Goal: Register for event/course: Sign up to attend an event or enroll in a course

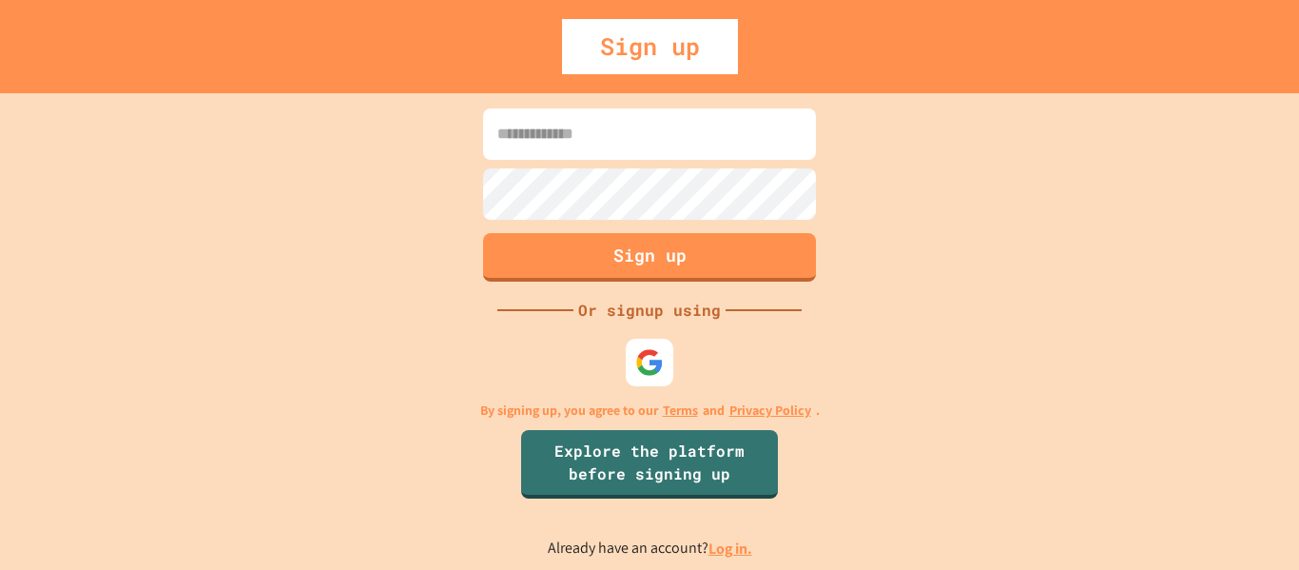
click at [578, 150] on input at bounding box center [649, 133] width 333 height 51
click at [648, 358] on img at bounding box center [649, 361] width 31 height 31
click at [552, 454] on link "Explore the platform before signing up" at bounding box center [650, 462] width 256 height 72
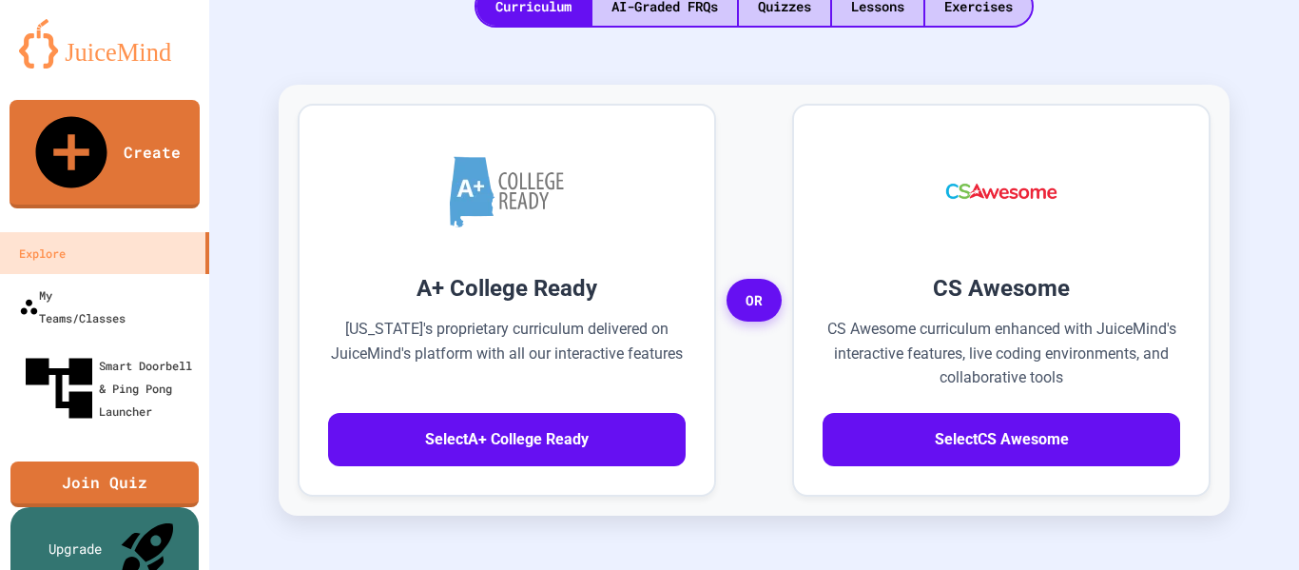
scroll to position [499, 0]
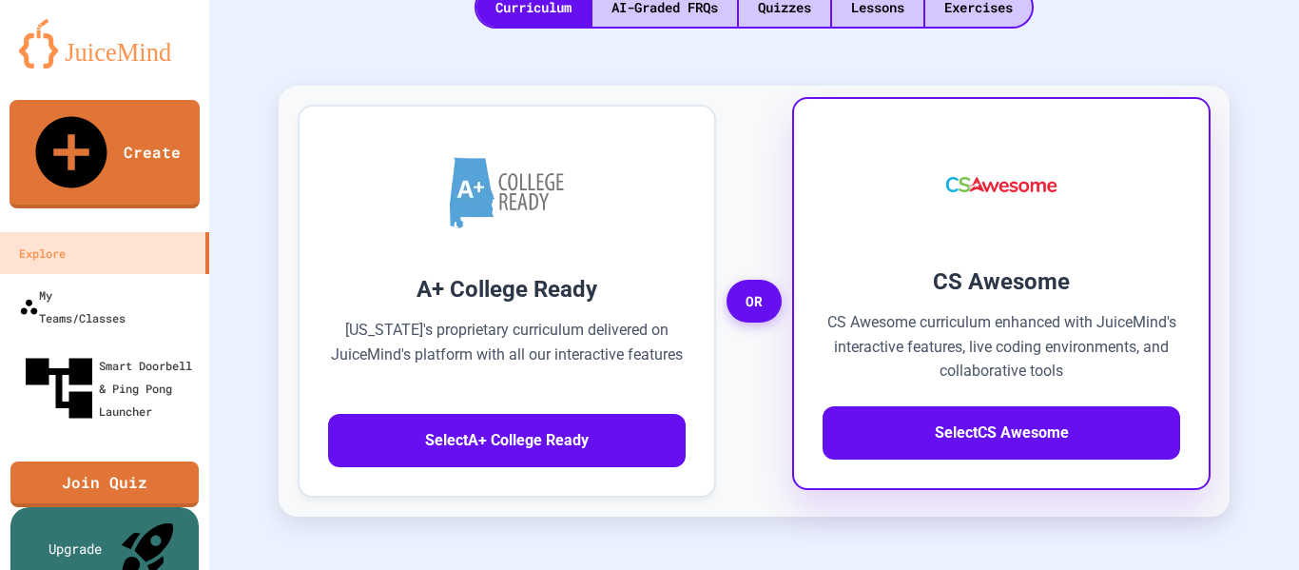
click at [928, 351] on div "CS Awesome CS Awesome curriculum enhanced with JuiceMind's interactive features…" at bounding box center [1002, 361] width 358 height 195
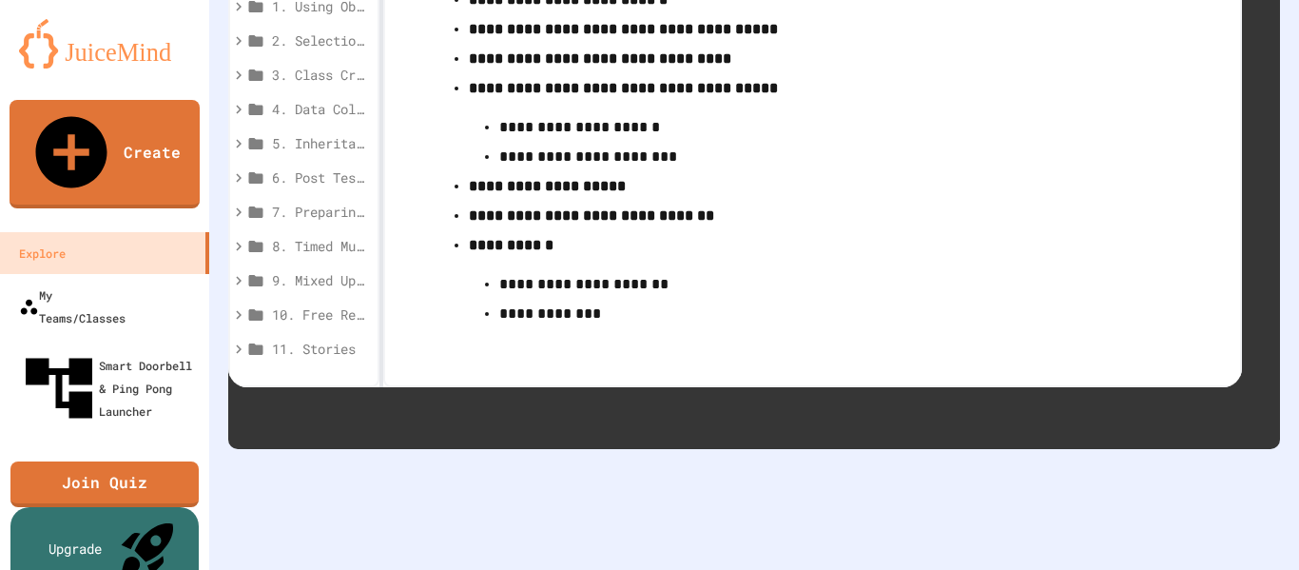
scroll to position [799, 0]
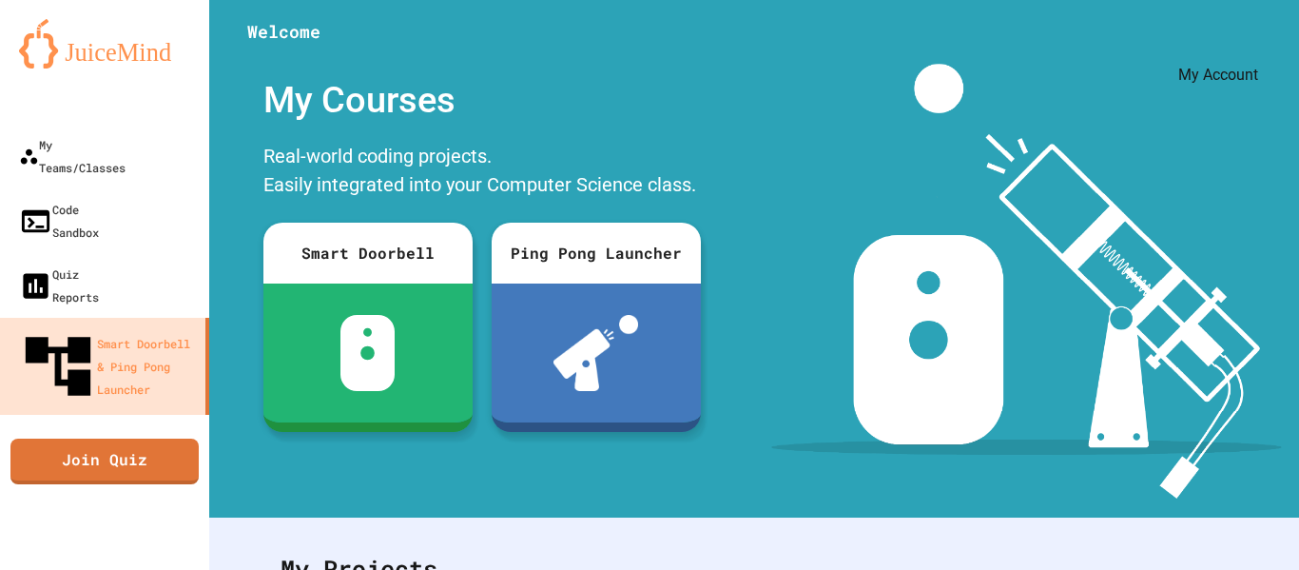
click at [1242, 47] on icon "My Account" at bounding box center [1242, 47] width 0 height 0
click at [105, 569] on div at bounding box center [649, 570] width 1299 height 0
click at [105, 145] on div "My Teams/Classes" at bounding box center [72, 156] width 106 height 46
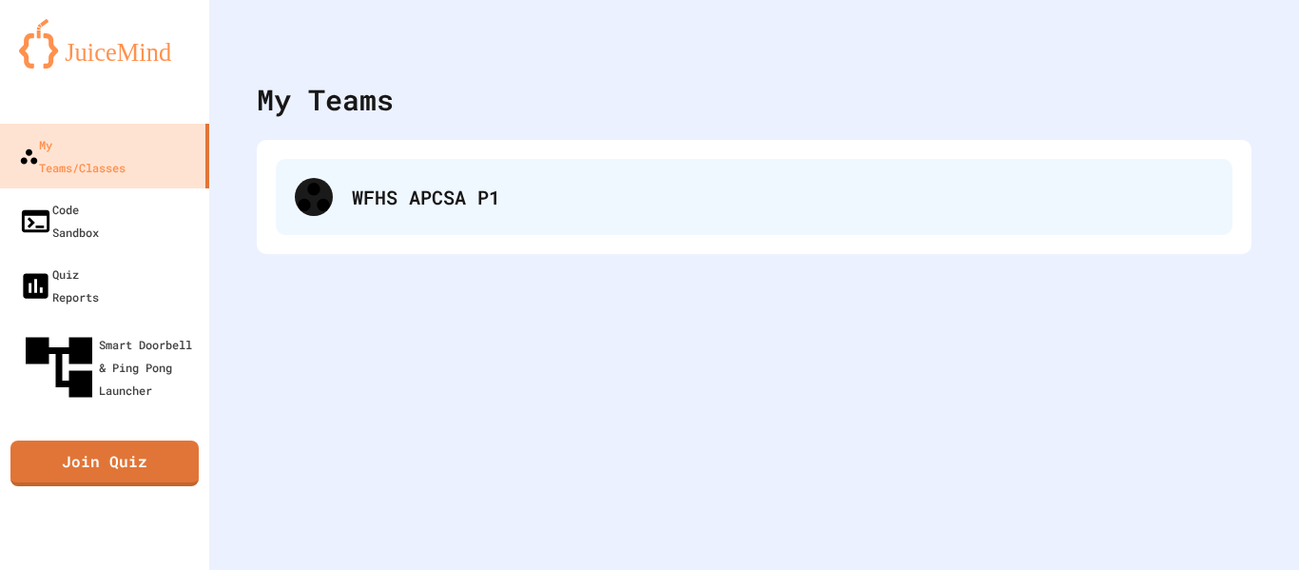
click at [364, 213] on div "WFHS APCSA P1" at bounding box center [754, 197] width 957 height 76
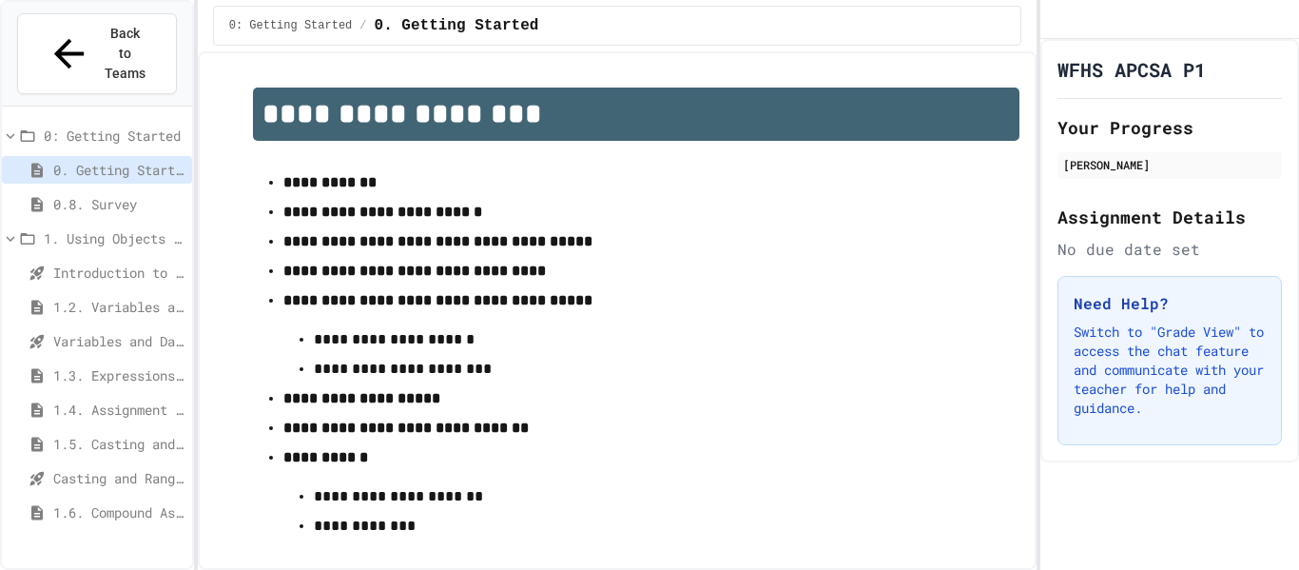
click at [74, 262] on span "Introduction to Algorithms, Programming, and Compilers" at bounding box center [118, 272] width 131 height 20
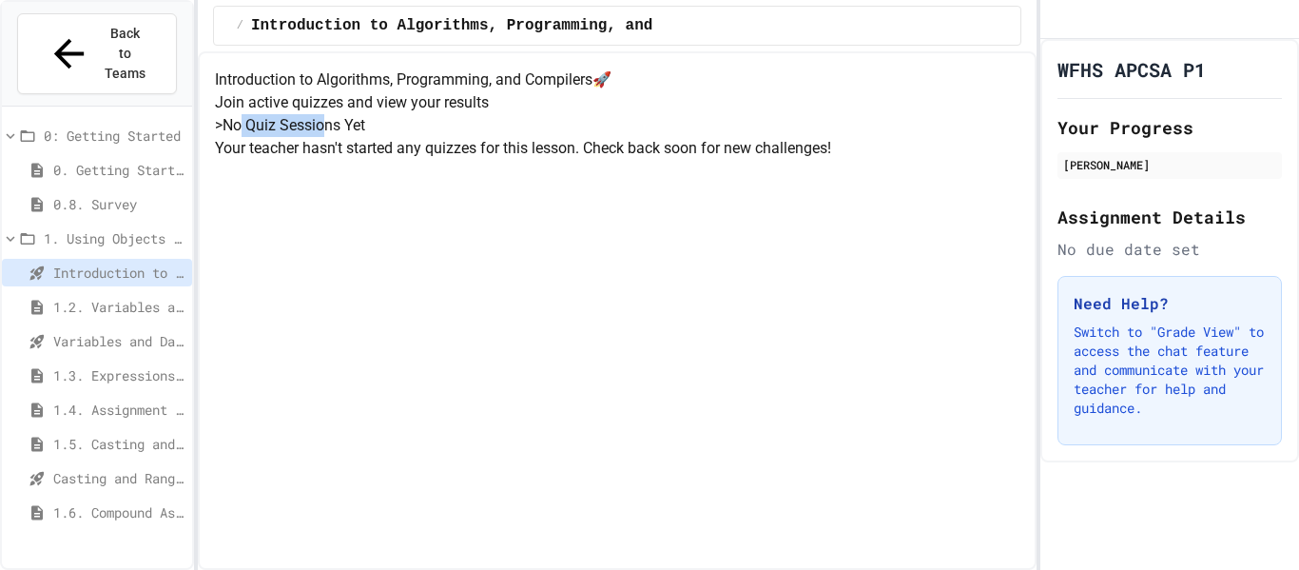
drag, startPoint x: 502, startPoint y: 225, endPoint x: 673, endPoint y: 246, distance: 172.4
click at [673, 160] on div "Introduction to Algorithms, Programming, and Compilers 🚀 Join active quizzes an…" at bounding box center [617, 113] width 805 height 91
click at [673, 160] on div "> No Quiz Sessions Yet Your teacher hasn't started any quizzes for this lesson.…" at bounding box center [617, 137] width 805 height 46
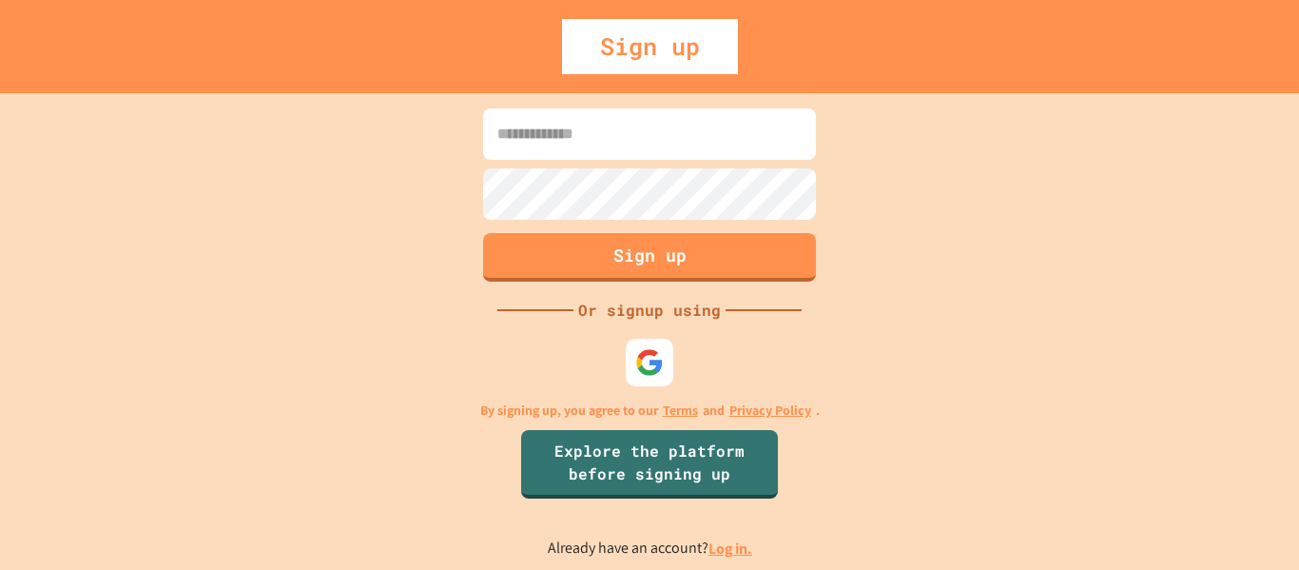
click at [635, 339] on div at bounding box center [650, 363] width 48 height 48
click at [520, 125] on input at bounding box center [649, 133] width 333 height 51
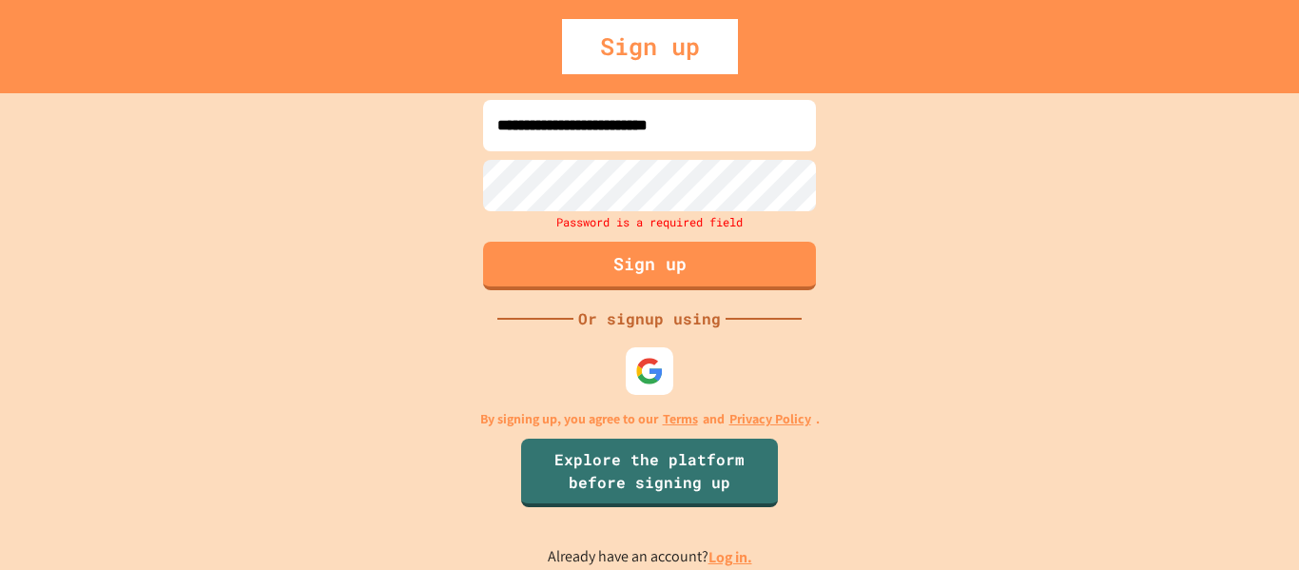
type input "**********"
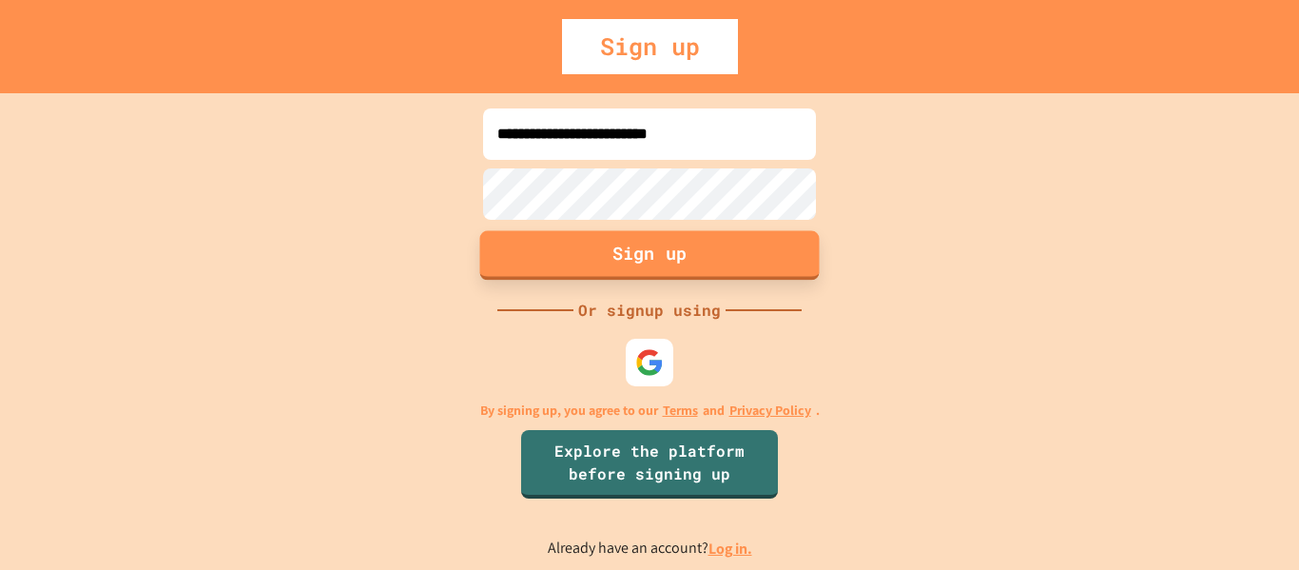
click at [673, 243] on button "Sign up" at bounding box center [649, 254] width 339 height 49
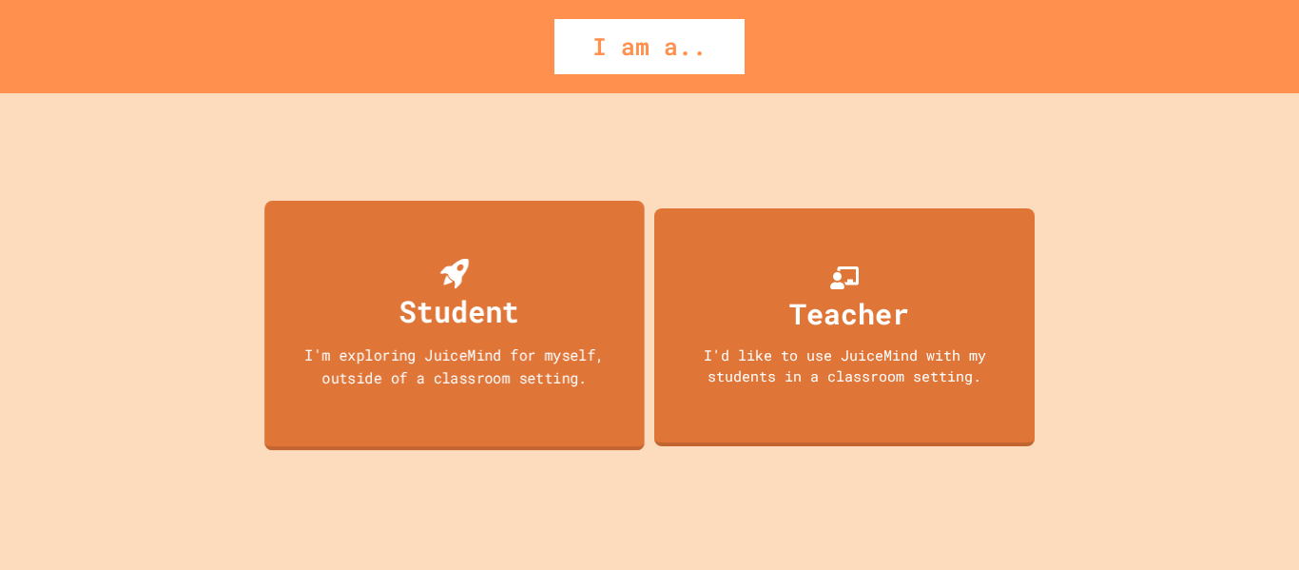
click at [541, 271] on div "Student I'm exploring JuiceMind for myself, outside of a classroom setting." at bounding box center [454, 324] width 380 height 249
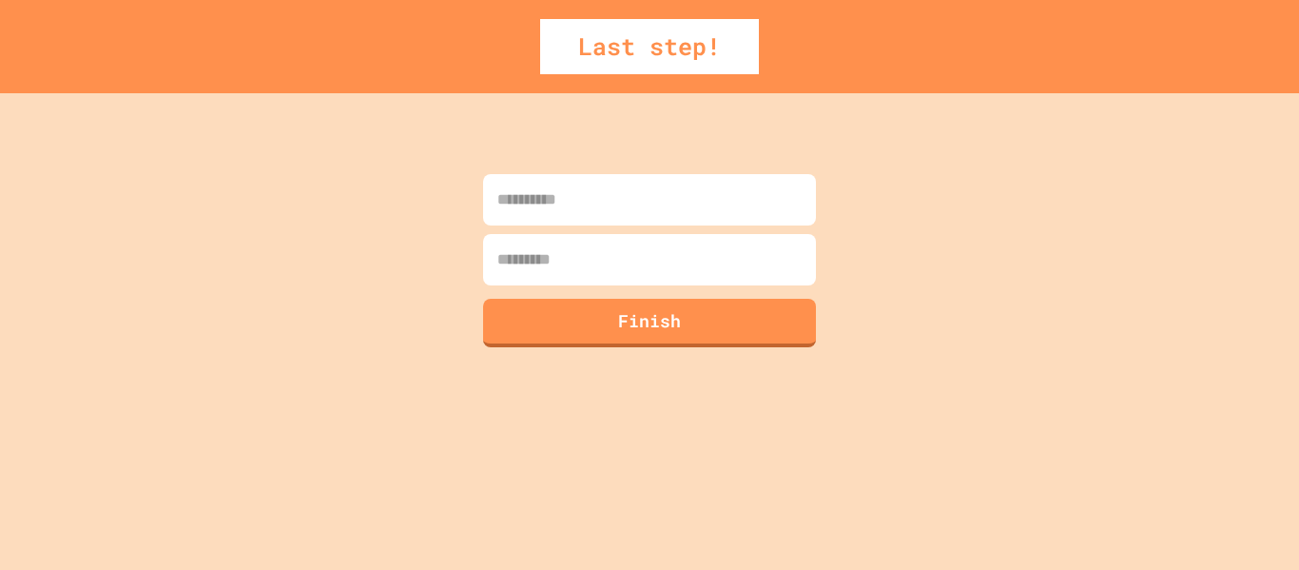
click at [580, 209] on input at bounding box center [649, 199] width 333 height 51
type input "******"
click at [607, 238] on input at bounding box center [649, 259] width 333 height 51
type input "*****"
click at [687, 334] on button "Finish" at bounding box center [649, 320] width 339 height 49
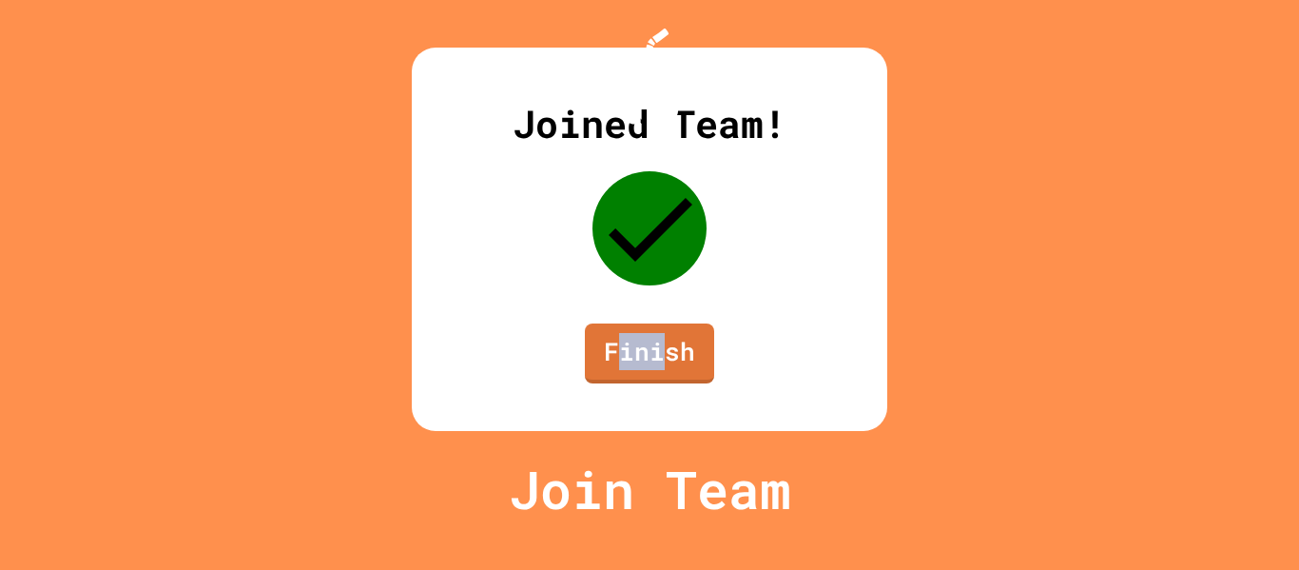
drag, startPoint x: 626, startPoint y: 465, endPoint x: 660, endPoint y: 427, distance: 51.2
click at [660, 427] on div "Joined Team! Finish" at bounding box center [649, 239] width 475 height 383
click at [660, 383] on link "Finish" at bounding box center [649, 351] width 131 height 63
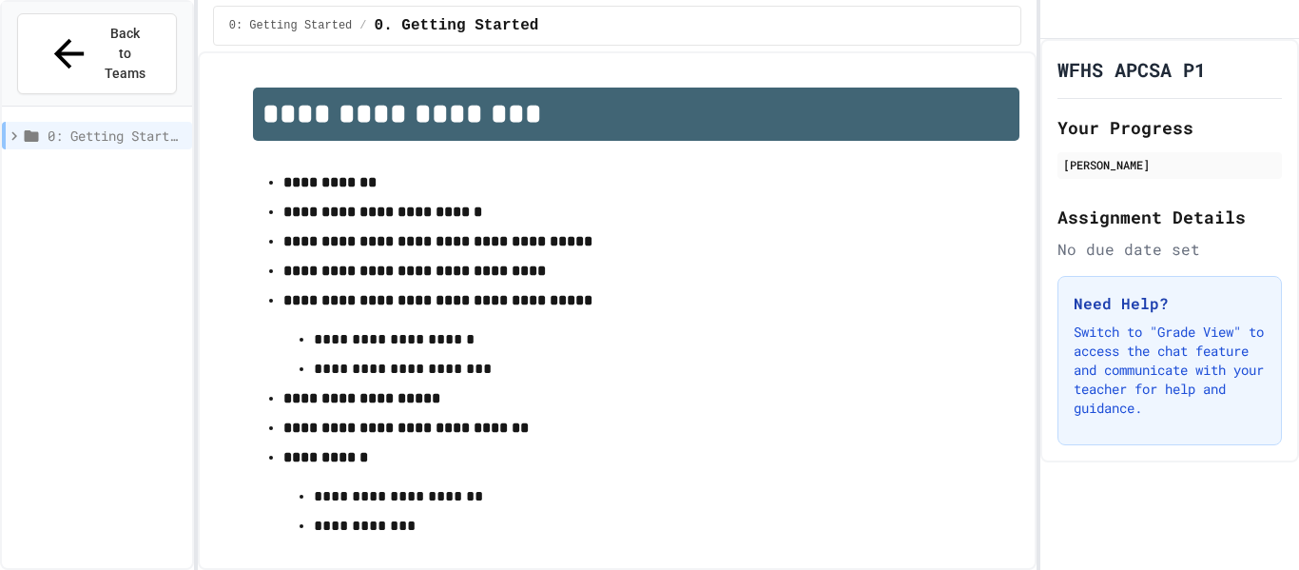
click at [1109, 83] on h1 "WFHS APCSA P1" at bounding box center [1131, 69] width 148 height 27
click at [82, 160] on span "1. Using Objects and Methods" at bounding box center [114, 170] width 141 height 20
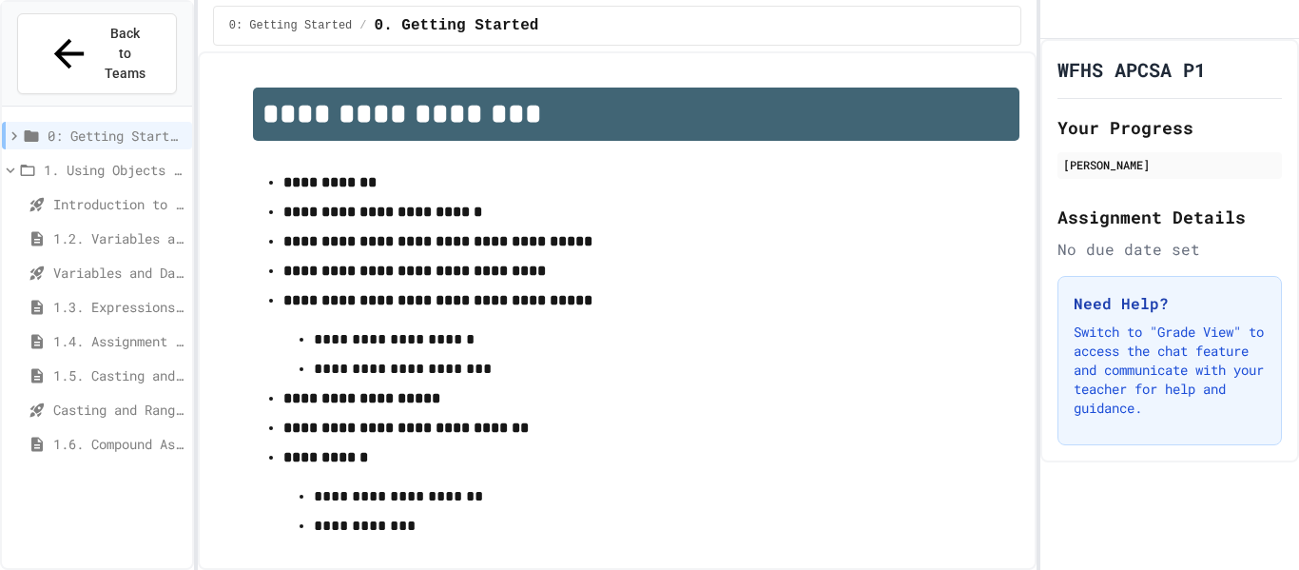
click at [70, 126] on span "0: Getting Started" at bounding box center [116, 136] width 137 height 20
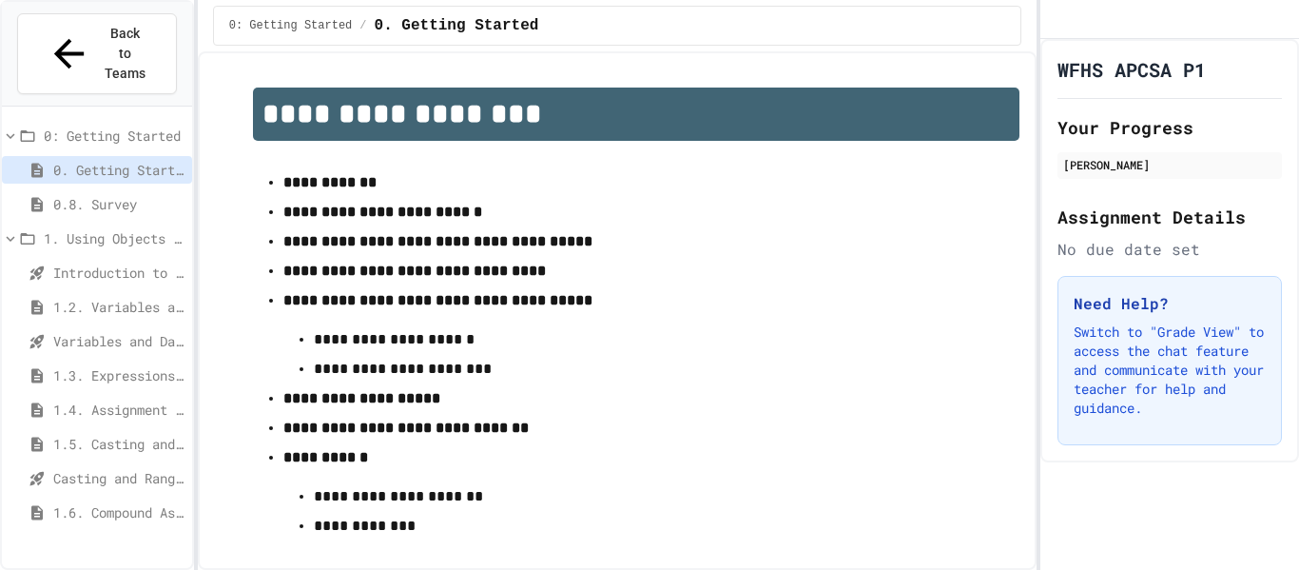
click at [138, 297] on span "1.2. Variables and Data Types" at bounding box center [118, 307] width 131 height 20
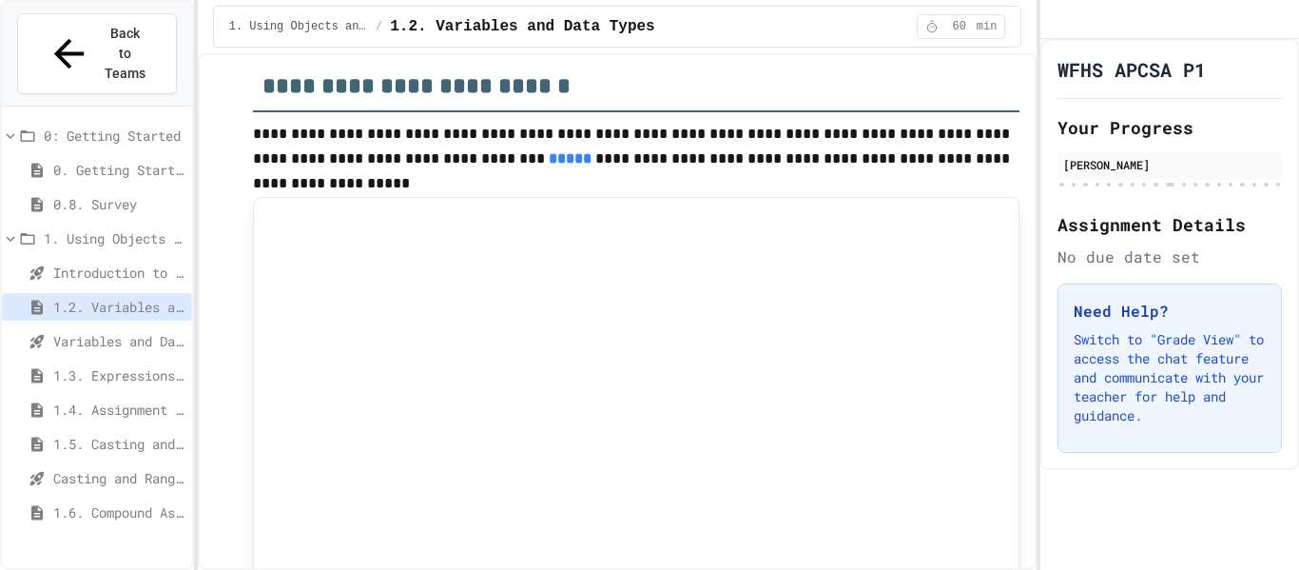
scroll to position [104, 0]
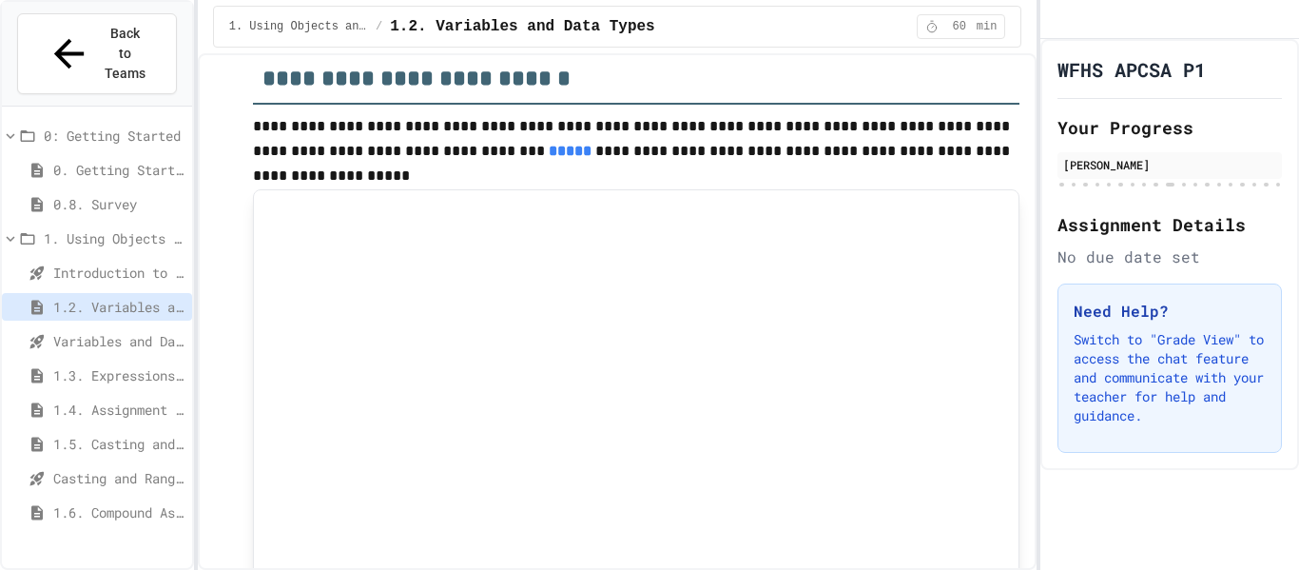
click at [126, 331] on span "Variables and Data Types - Quiz" at bounding box center [118, 341] width 131 height 20
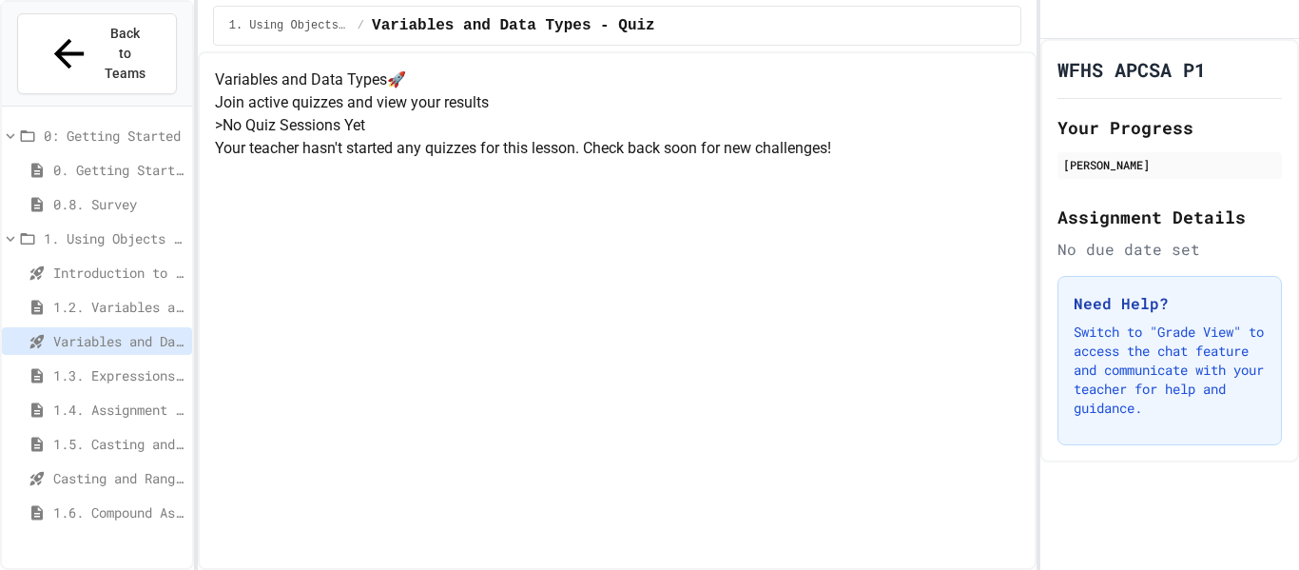
click at [135, 262] on span "Introduction to Algorithms, Programming, and Compilers" at bounding box center [118, 272] width 131 height 20
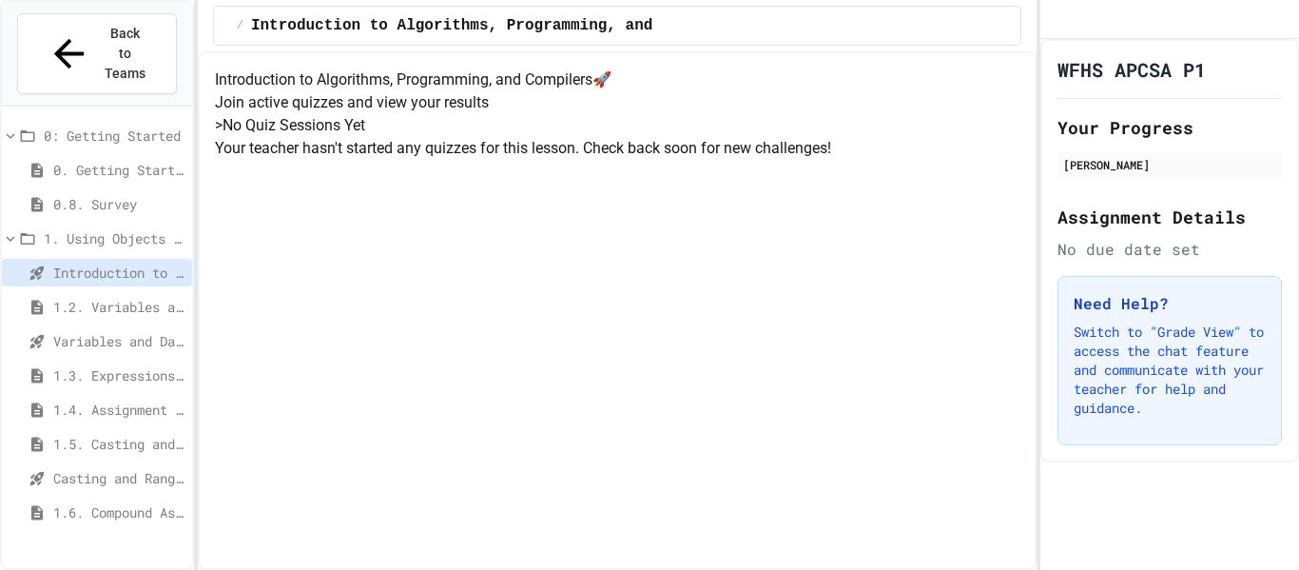
click at [397, 160] on div "> No Quiz Sessions Yet Your teacher hasn't started any quizzes for this lesson.…" at bounding box center [617, 137] width 805 height 46
click at [114, 331] on span "Variables and Data Types - Quiz" at bounding box center [118, 341] width 131 height 20
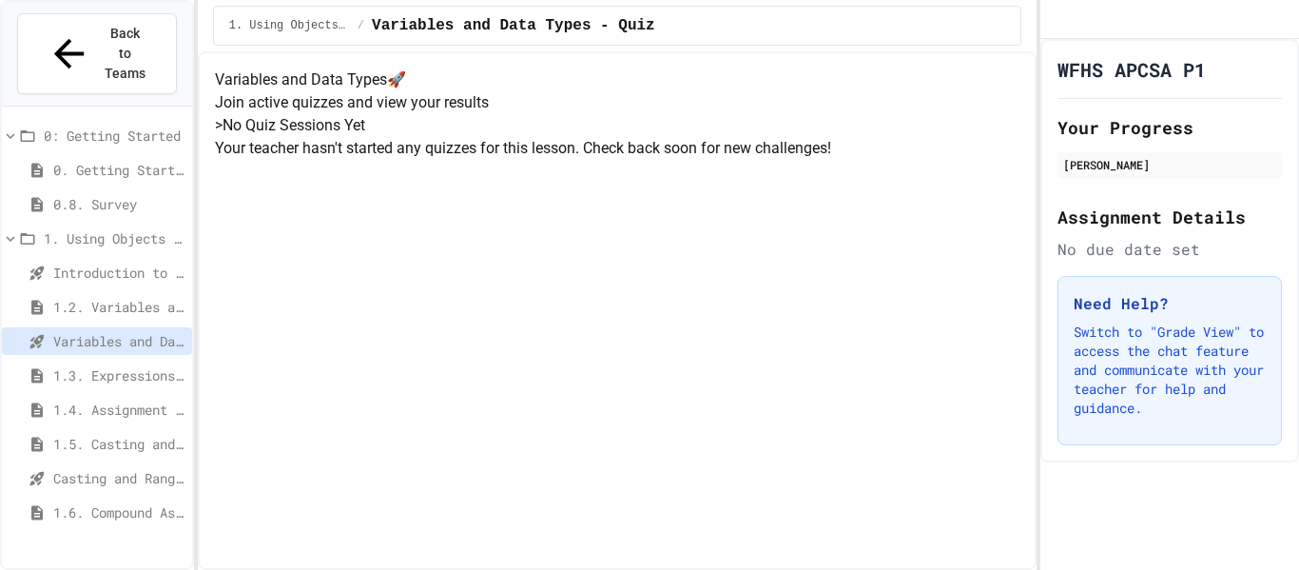
click at [423, 160] on div "> No Quiz Sessions Yet Your teacher hasn't started any quizzes for this lesson.…" at bounding box center [617, 137] width 805 height 46
click at [159, 468] on span "Casting and Ranges of variables - Quiz" at bounding box center [118, 478] width 131 height 20
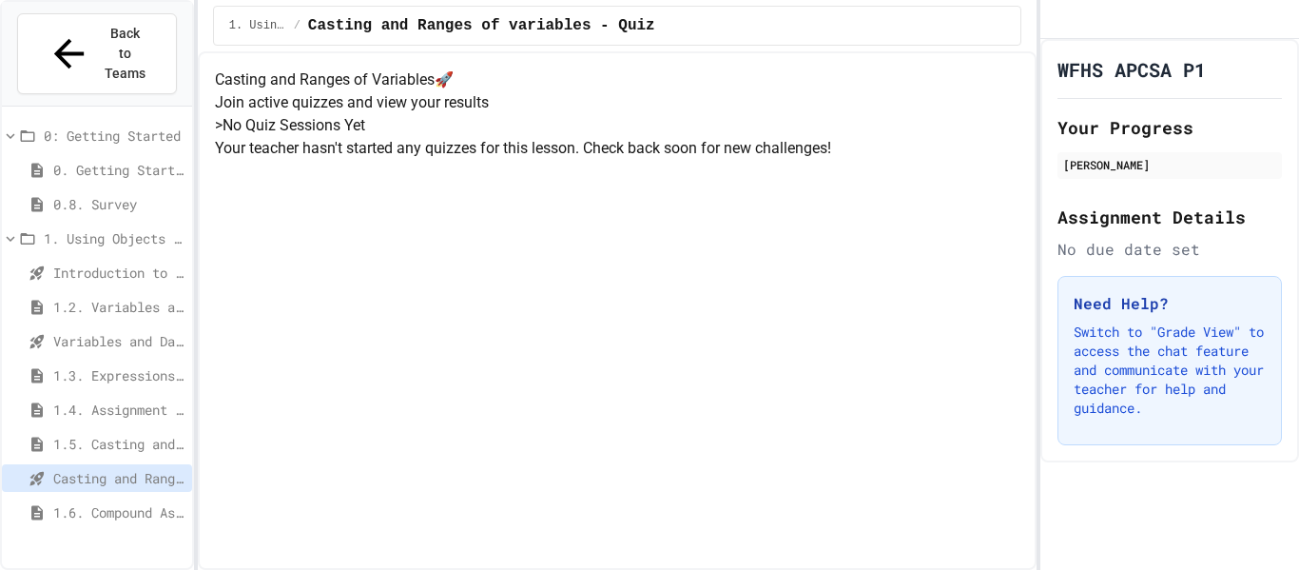
click at [84, 259] on div "Introduction to Algorithms, Programming, and Compilers" at bounding box center [97, 273] width 190 height 28
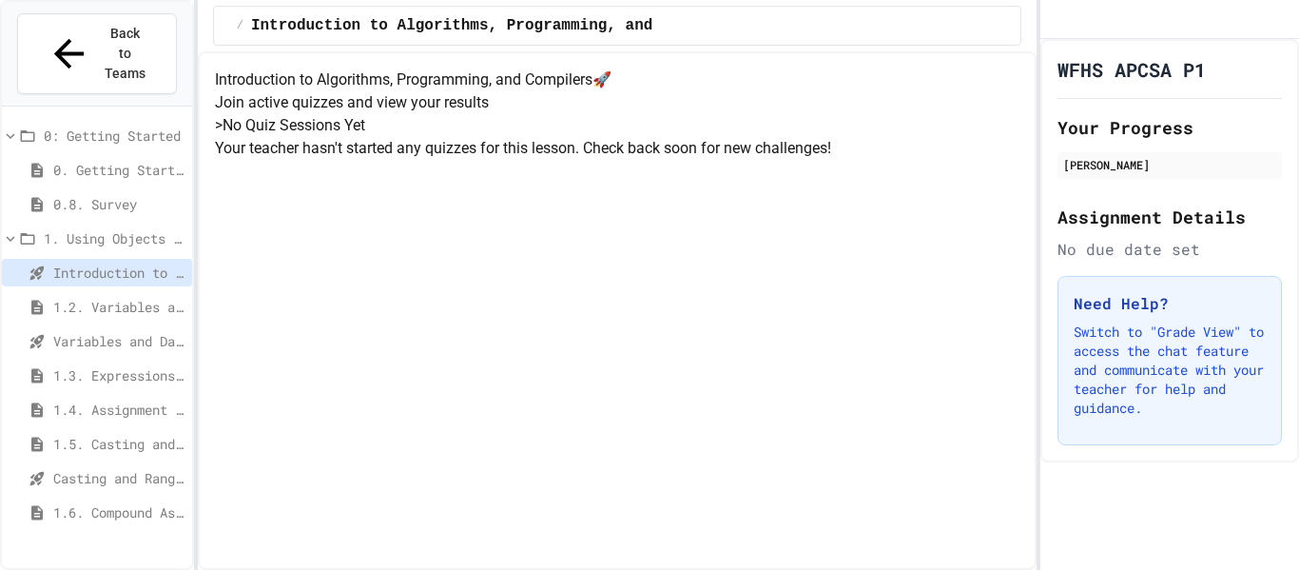
click at [85, 331] on span "Variables and Data Types - Quiz" at bounding box center [118, 341] width 131 height 20
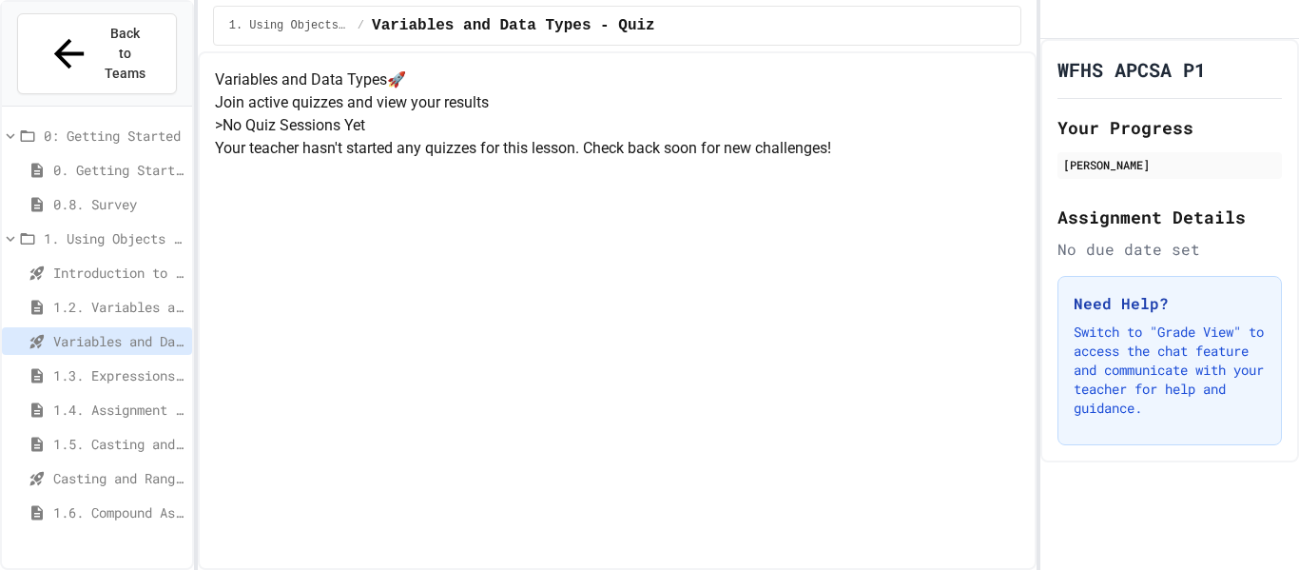
click at [81, 297] on span "1.2. Variables and Data Types" at bounding box center [118, 307] width 131 height 20
